Goal: Find specific page/section: Find specific page/section

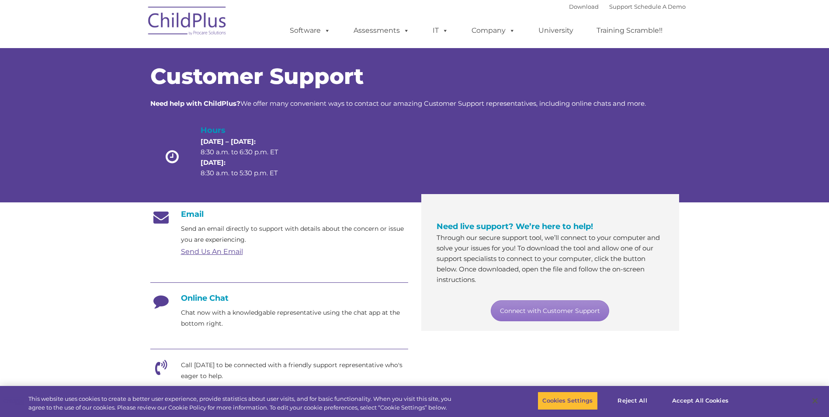
click at [204, 28] on img at bounding box center [187, 22] width 87 height 44
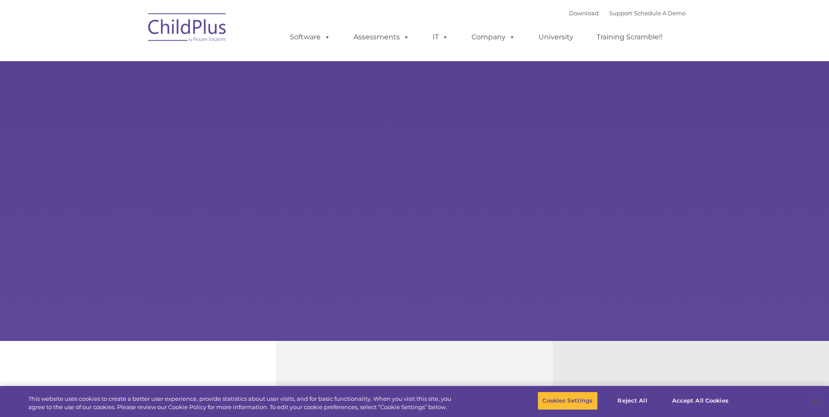
type input ""
select select "MEDIUM"
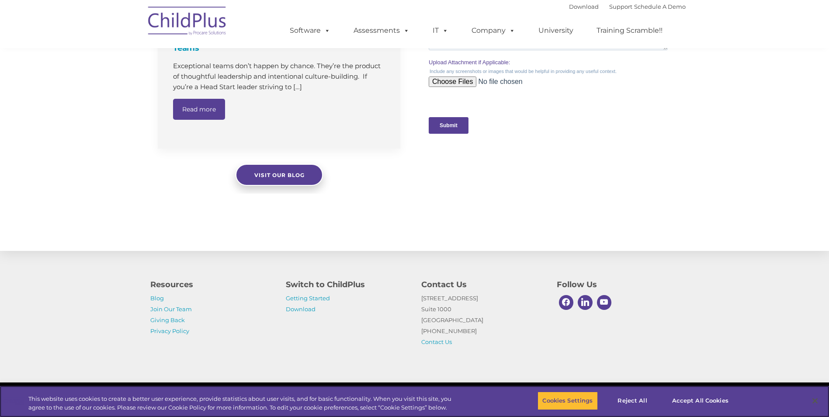
scroll to position [860, 0]
